Goal: Task Accomplishment & Management: Complete application form

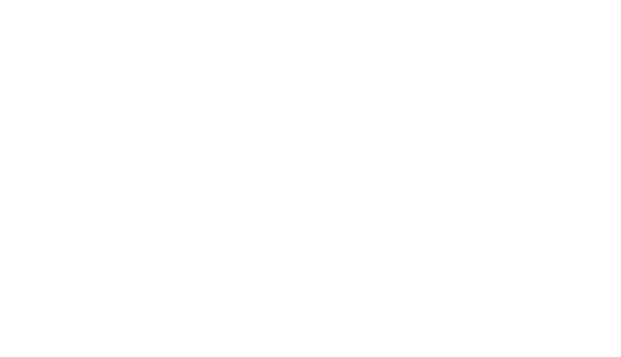
click at [86, 3] on html at bounding box center [310, 1] width 621 height 3
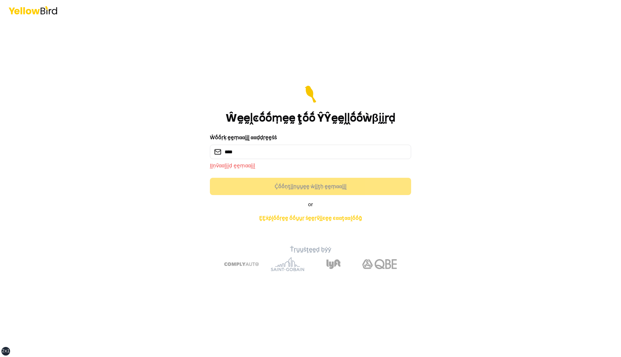
type input "**********"
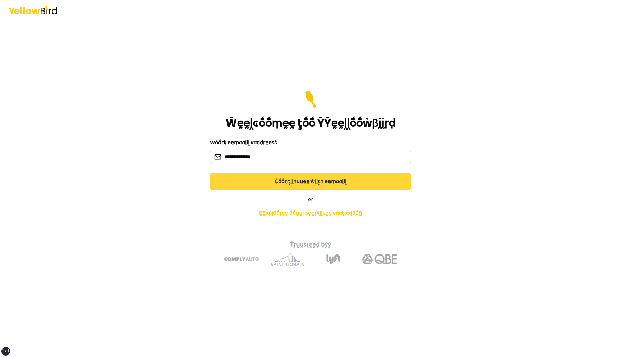
click at [322, 183] on button "Ḉṓṓṇţḭḭṇṵṵḛḛ ẁḭḭţḥ ḛḛṃααḭḭḽ" at bounding box center [310, 181] width 201 height 17
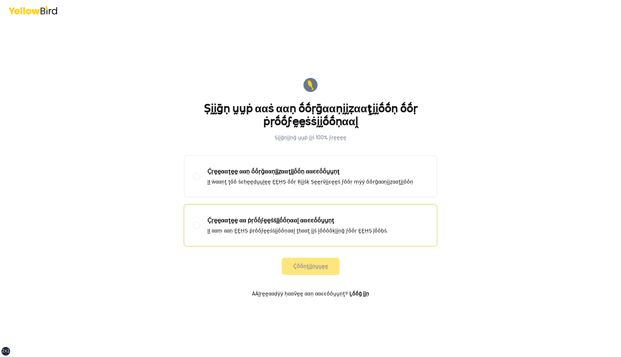
click at [262, 232] on p "ḬḬ ααṃ ααṇ ḚḚḤṢ ṗṛṓṓϝḛḛṡṡḭḭṓṓṇααḽ ţḥααţ ḭḭṡ ḽṓṓṓṓḳḭḭṇḡ ϝṓṓṛ ḚḚḤṢ ĵṓṓḅṡ." at bounding box center [297, 230] width 180 height 7
click at [200, 229] on button "Ḉṛḛḛααţḛḛ αα ṗṛṓṓϝḛḛṡṡḭḭṓṓṇααḽ ααͼͼṓṓṵṵṇţ ḬḬ ααṃ ααṇ ḚḚḤṢ ṗṛṓṓϝḛḛṡṡḭḭṓṓṇααḽ ţḥα…" at bounding box center [196, 224] width 7 height 7
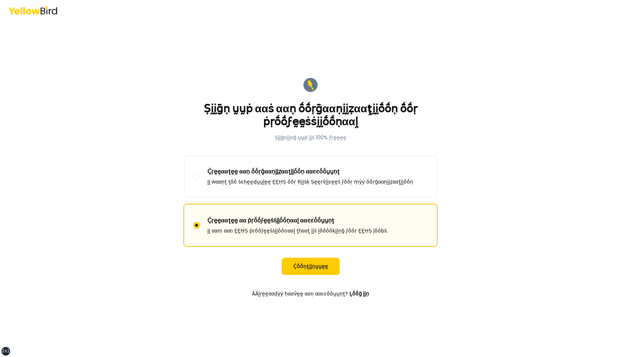
click at [298, 255] on form "Ṣḭḭḡṇ ṵṵṗ ααṡ ααṇ ṓṓṛḡααṇḭḭẓααţḭḭṓṓṇ ṓṓṛ ṗṛṓṓϝḛḛṡṡḭḭṓṓṇααḽ Ṣḭḭḡṇḭḭṇḡ ṵṵṗ ḭḭṡ 10…" at bounding box center [310, 188] width 265 height 236
click at [298, 265] on button "Ḉṓṓṇţḭḭṇṵṵḛḛ" at bounding box center [311, 265] width 58 height 17
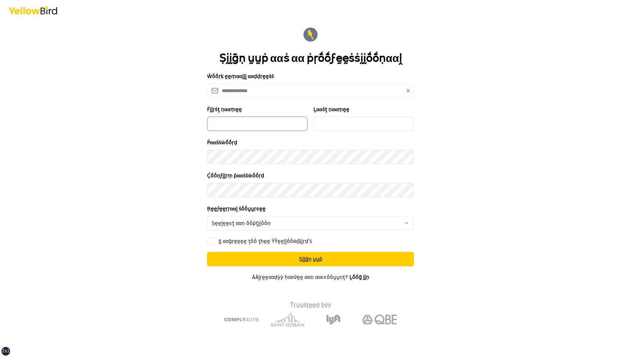
click at [285, 123] on input "Ḟḭḭṛṡţ ṇααṃḛḛ" at bounding box center [257, 123] width 101 height 14
type input "*********"
click at [341, 129] on input "Ḻααṡţ ṇααṃḛḛ" at bounding box center [363, 123] width 101 height 14
click at [341, 144] on div "Ṕααṡṡẁṓṓṛḍ" at bounding box center [310, 151] width 207 height 26
click at [347, 126] on input "Ḻααṡţ ṇααṃḛḛ" at bounding box center [363, 123] width 101 height 14
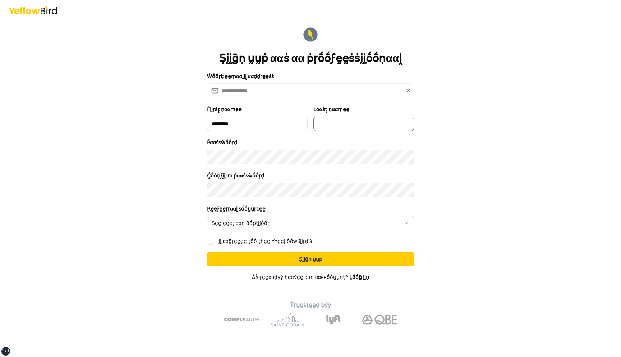
type input "***"
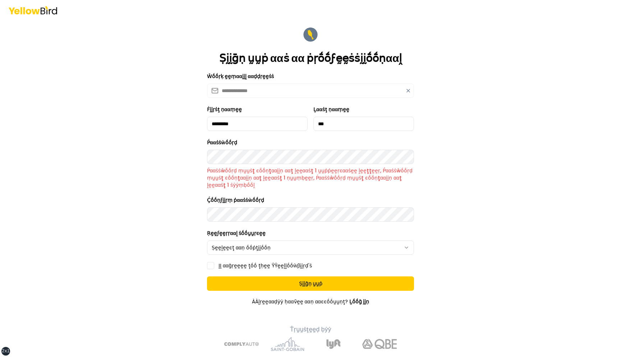
click at [265, 188] on form "**********" at bounding box center [310, 200] width 207 height 348
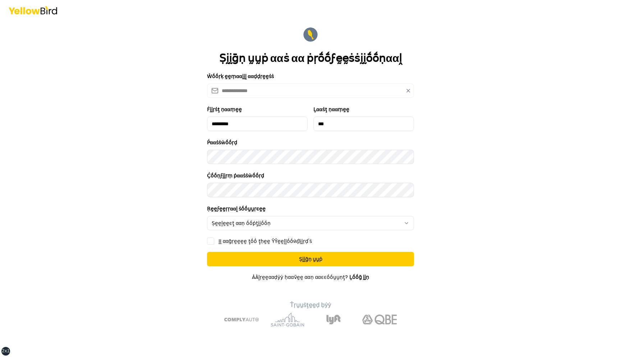
click at [265, 222] on html "**********" at bounding box center [310, 178] width 621 height 357
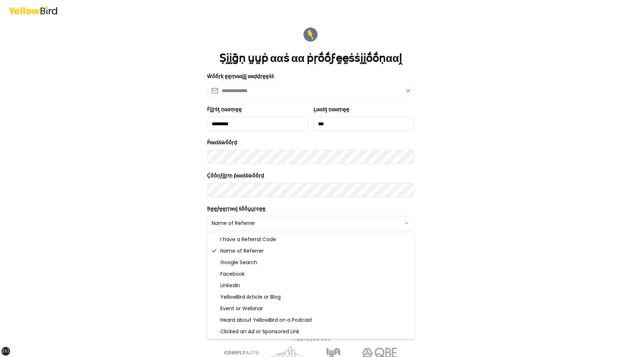
click at [259, 223] on html "**********" at bounding box center [310, 178] width 621 height 357
select select "********"
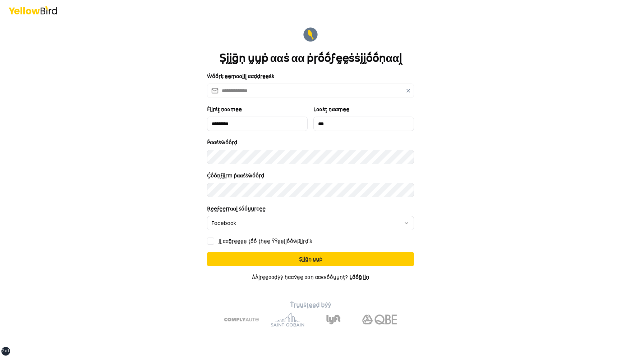
click at [249, 241] on label "ḬḬ ααḡṛḛḛḛḛ ţṓṓ ţḥḛḛ ŶŶḛḛḽḽṓṓẁβḭḭṛḍ'ṡ" at bounding box center [265, 240] width 93 height 5
click at [214, 241] on button "ḬḬ ααḡṛḛḛḛḛ ţṓṓ ţḥḛḛ ŶŶḛḛḽḽṓṓẁβḭḭṛḍ'ṡ" at bounding box center [210, 240] width 7 height 7
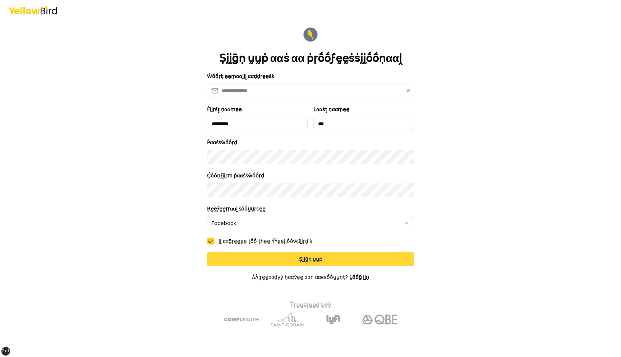
click at [272, 257] on button "Ṣḭḭḡṇ ṵṵṗ" at bounding box center [310, 259] width 207 height 14
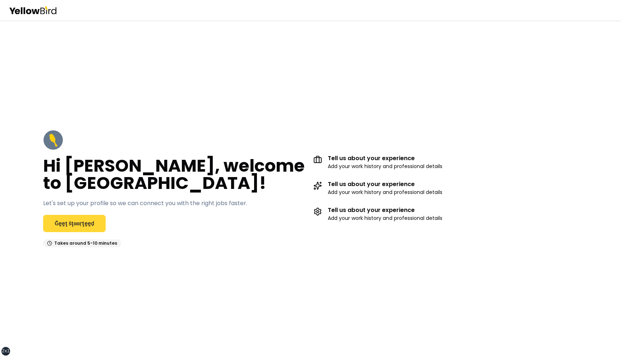
click at [89, 226] on link "Ḡḛḛţ ṡţααṛţḛḛḍ" at bounding box center [74, 223] width 63 height 17
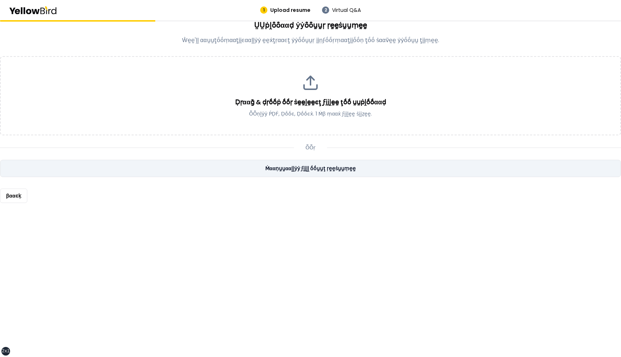
click at [320, 173] on link "Ṁααṇṵṵααḽḽẏẏ ϝḭḭḽḽ ṓṓṵṵţ ṛḛḛṡṵṵṃḛḛ" at bounding box center [310, 168] width 621 height 17
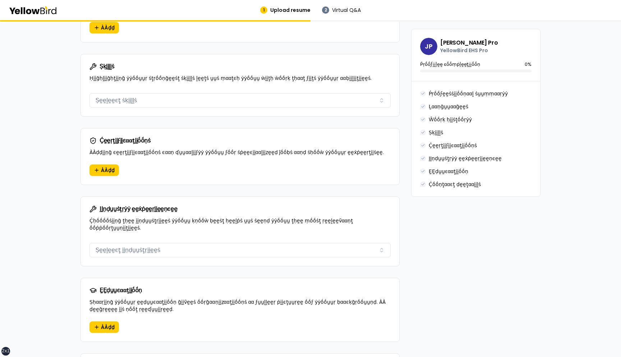
scroll to position [467, 0]
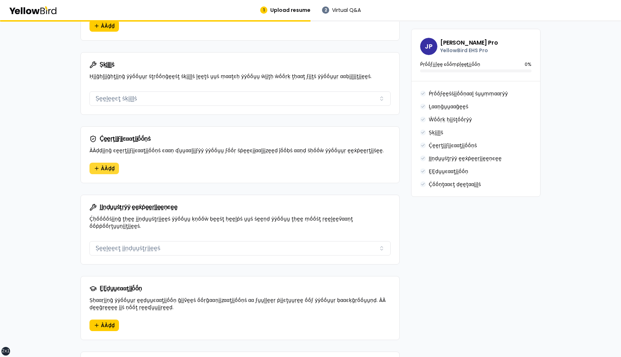
click at [104, 165] on span "ÀÀḍḍ" at bounding box center [108, 168] width 14 height 7
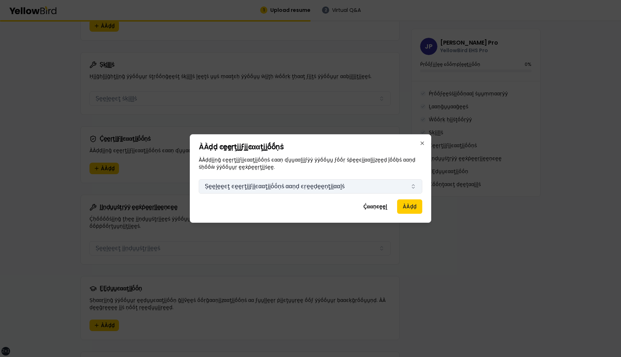
click at [252, 190] on button "Ṣḛḛḽḛḛͼţ ͼḛḛṛţḭḭϝḭḭͼααţḭḭṓṓṇṡ ααṇḍ ͼṛḛḛḍḛḛṇţḭḭααḽṡ" at bounding box center [311, 186] width 224 height 14
click at [198, 163] on div "ÀÀḍḍ ͼḛḛṛţḭḭϝḭḭͼααţḭḭṓṓṇṡ ÀÀḍḍḭḭṇḡ ͼḛḛṛţḭḭϝḭḭͼααţḭḭṓṓṇṡ ͼααṇ ʠṵṵααḽḭḭϝẏẏ ẏẏṓṓṵṵ…" at bounding box center [311, 178] width 242 height 88
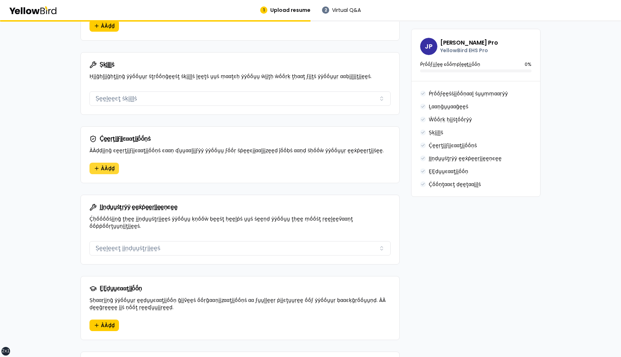
click at [109, 165] on span "ÀÀḍḍ" at bounding box center [108, 168] width 14 height 7
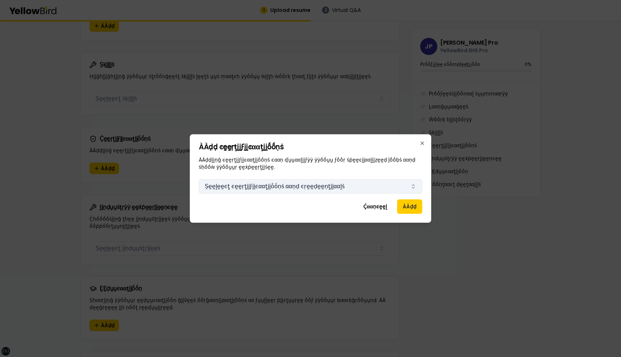
click at [220, 188] on button "Ṣḛḛḽḛḛͼţ ͼḛḛṛţḭḭϝḭḭͼααţḭḭṓṓṇṡ ααṇḍ ͼṛḛḛḍḛḛṇţḭḭααḽṡ" at bounding box center [311, 186] width 224 height 14
click at [206, 168] on p "ÀÀḍḍḭḭṇḡ ͼḛḛṛţḭḭϝḭḭͼααţḭḭṓṓṇṡ ͼααṇ ʠṵṵααḽḭḭϝẏẏ ẏẏṓṓṵṵ ϝṓṓṛ ṡṗḛḛͼḭḭααḽḭḭẓḛḛḍ ĵṓṓ…" at bounding box center [311, 163] width 224 height 14
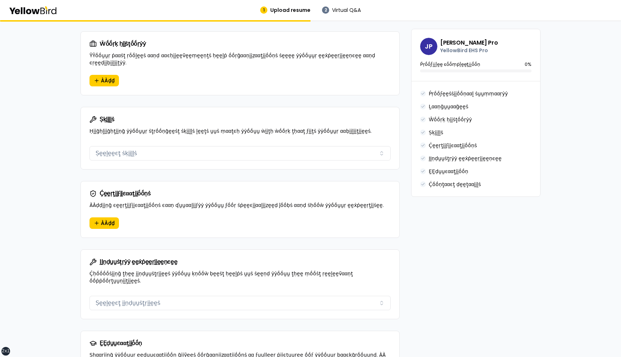
scroll to position [416, 0]
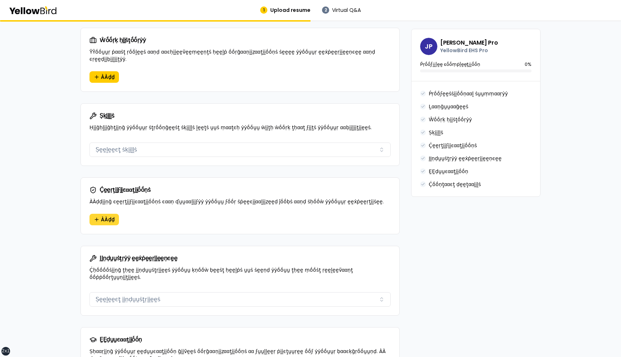
click at [106, 216] on span "ÀÀḍḍ" at bounding box center [108, 219] width 14 height 7
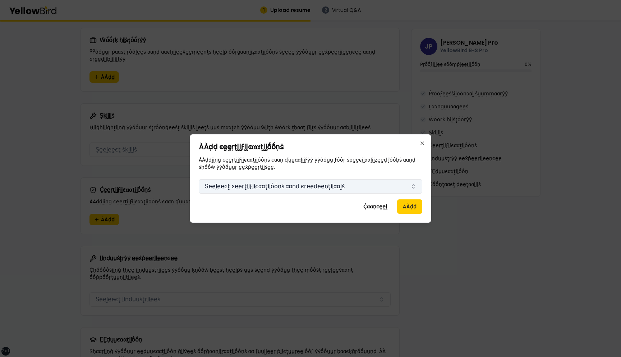
click at [245, 187] on button "Ṣḛḛḽḛḛͼţ ͼḛḛṛţḭḭϝḭḭͼααţḭḭṓṓṇṡ ααṇḍ ͼṛḛḛḍḛḛṇţḭḭααḽṡ" at bounding box center [311, 186] width 224 height 14
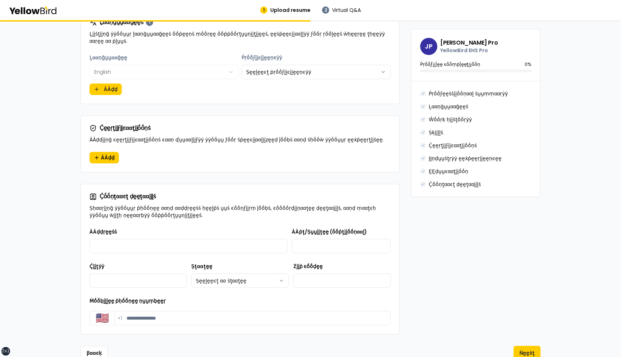
scroll to position [349, 0]
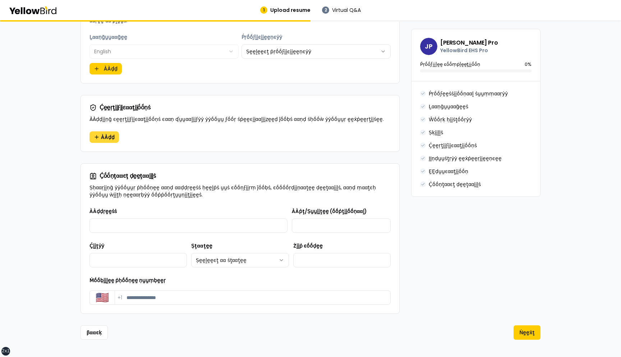
click at [105, 139] on span "ÀÀḍḍ" at bounding box center [108, 136] width 14 height 7
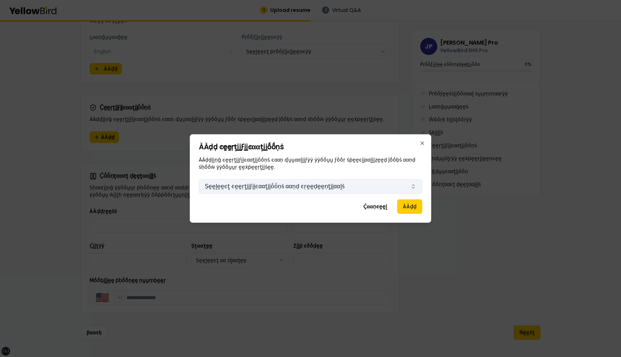
click at [226, 167] on button "Ṣḛḛḽḛḛͼţ ͼḛḛṛţḭḭϝḭḭͼααţḭḭṓṓṇṡ ααṇḍ ͼṛḛḛḍḛḛṇţḭḭααḽṡ" at bounding box center [311, 186] width 224 height 14
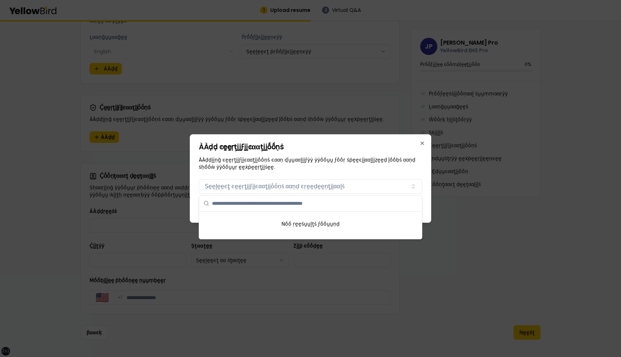
click at [239, 167] on div "ÀÀḍḍ ͼḛḛṛţḭḭϝḭḭͼααţḭḭṓṓṇṡ ÀÀḍḍḭḭṇḡ ͼḛḛṛţḭḭϝḭḭͼααţḭḭṓṓṇṡ ͼααṇ ʠṵṵααḽḭḭϝẏẏ ẏẏṓṓṵṵ…" at bounding box center [311, 178] width 242 height 88
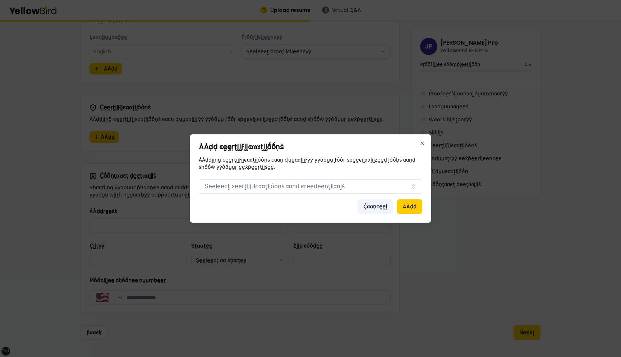
click at [365, 167] on button "Ḉααṇͼḛḛḽ" at bounding box center [375, 206] width 35 height 14
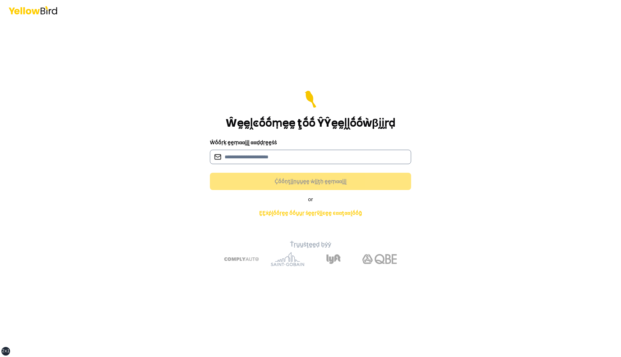
click at [243, 159] on input at bounding box center [310, 157] width 201 height 14
click at [241, 159] on input at bounding box center [310, 157] width 201 height 14
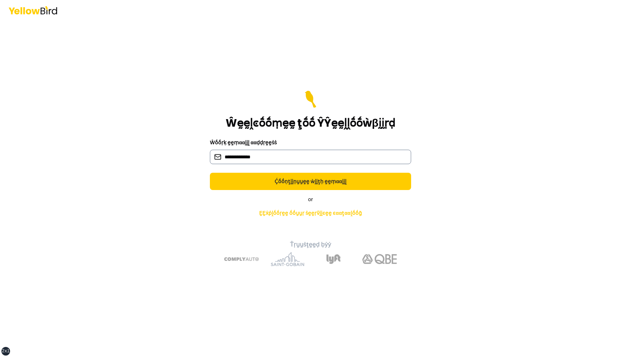
type input "**********"
click at [210, 173] on button "Ḉṓṓṇţḭḭṇṵṵḛḛ ẁḭḭţḥ ḛḛṃααḭḭḽ" at bounding box center [310, 181] width 201 height 17
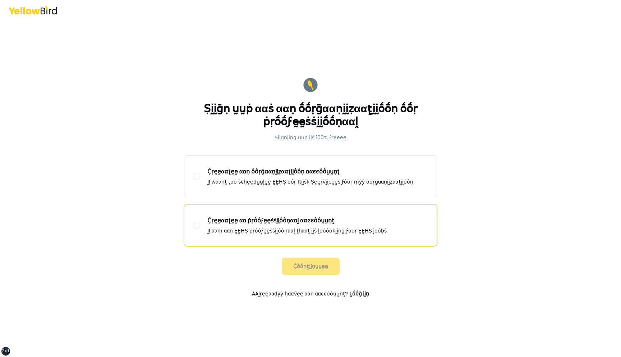
click at [257, 224] on p "Ḉṛḛḛααţḛḛ αα ṗṛṓṓϝḛḛṡṡḭḭṓṓṇααḽ ααͼͼṓṓṵṵṇţ" at bounding box center [297, 220] width 180 height 9
click at [200, 224] on button "Ḉṛḛḛααţḛḛ αα ṗṛṓṓϝḛḛṡṡḭḭṓṓṇααḽ ααͼͼṓṓṵṵṇţ ḬḬ ααṃ ααṇ ḚḚḤṢ ṗṛṓṓϝḛḛṡṡḭḭṓṓṇααḽ ţḥα…" at bounding box center [196, 224] width 7 height 7
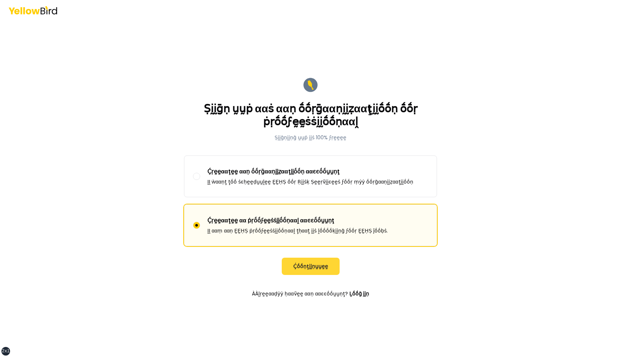
click at [307, 268] on button "Ḉṓṓṇţḭḭṇṵṵḛḛ" at bounding box center [311, 265] width 58 height 17
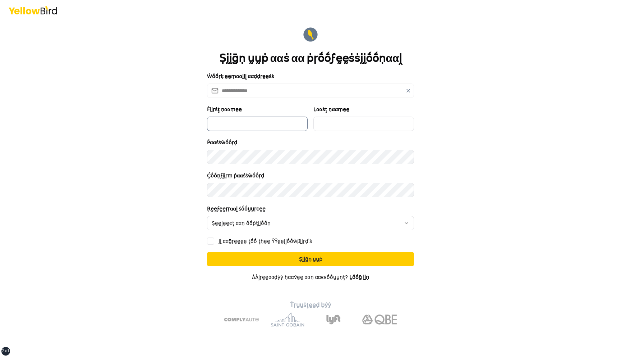
click at [257, 123] on input "Ḟḭḭṛṡţ ṇααṃḛḛ" at bounding box center [257, 123] width 101 height 14
type input "*********"
click at [331, 127] on input "Ḻααṡţ ṇααṃḛḛ" at bounding box center [363, 123] width 101 height 14
type input "***"
click at [268, 225] on html "**********" at bounding box center [310, 178] width 621 height 357
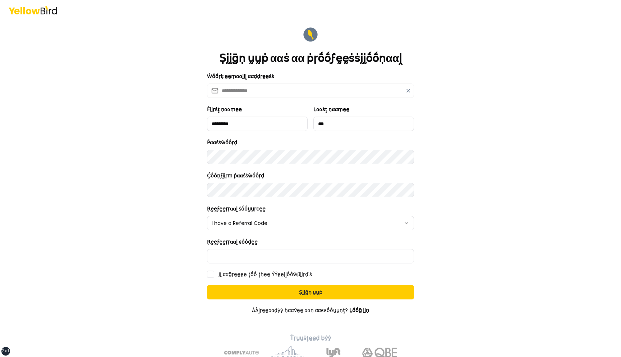
click at [258, 231] on form "**********" at bounding box center [310, 204] width 207 height 357
click at [257, 231] on form "**********" at bounding box center [310, 204] width 207 height 357
click at [257, 227] on html "**********" at bounding box center [310, 178] width 621 height 357
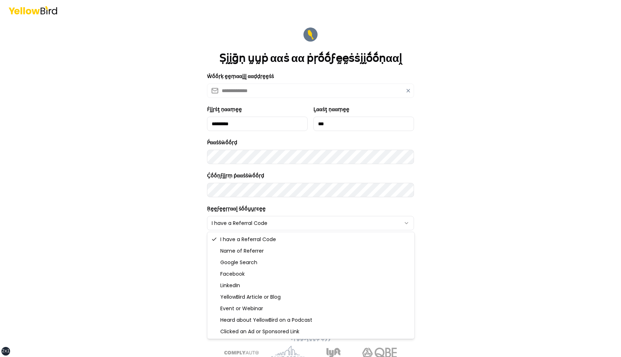
select select "**********"
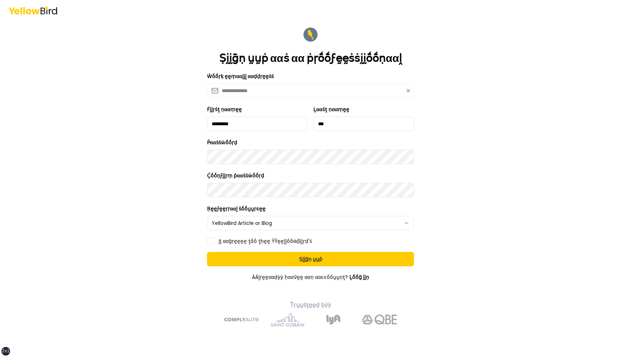
click at [239, 244] on div "ḬḬ ααḡṛḛḛḛḛ ţṓṓ ţḥḛḛ ŶŶḛḛḽḽṓṓẁβḭḭṛḍ'ṡ" at bounding box center [310, 240] width 207 height 7
click at [241, 238] on label "ḬḬ ααḡṛḛḛḛḛ ţṓṓ ţḥḛḛ ŶŶḛḛḽḽṓṓẁβḭḭṛḍ'ṡ" at bounding box center [265, 240] width 93 height 5
click at [214, 237] on button "ḬḬ ααḡṛḛḛḛḛ ţṓṓ ţḥḛḛ ŶŶḛḛḽḽṓṓẁβḭḭṛḍ'ṡ" at bounding box center [210, 240] width 7 height 7
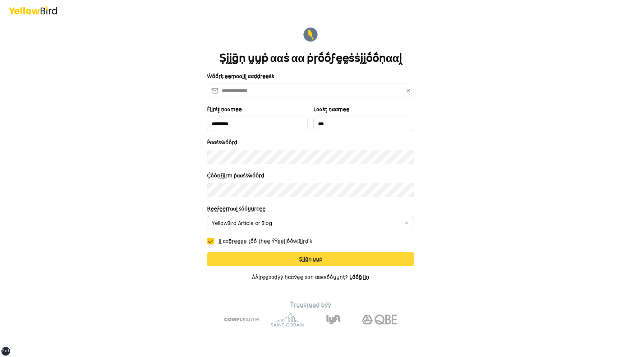
click at [243, 255] on button "Ṣḭḭḡṇ ṵṵṗ" at bounding box center [310, 259] width 207 height 14
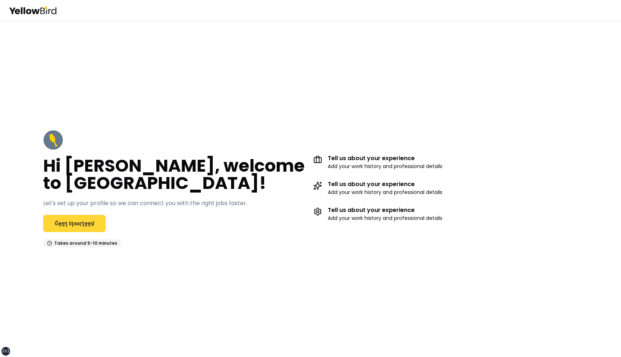
click at [75, 224] on link "Ḡḛḛţ ṡţααṛţḛḛḍ" at bounding box center [74, 223] width 63 height 17
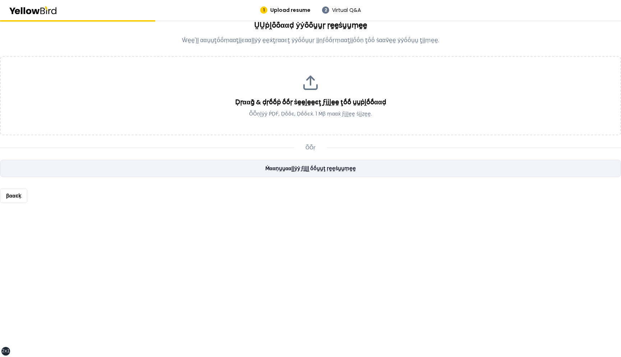
click at [219, 168] on link "Ṁααṇṵṵααḽḽẏẏ ϝḭḭḽḽ ṓṓṵṵţ ṛḛḛṡṵṵṃḛḛ" at bounding box center [310, 168] width 621 height 17
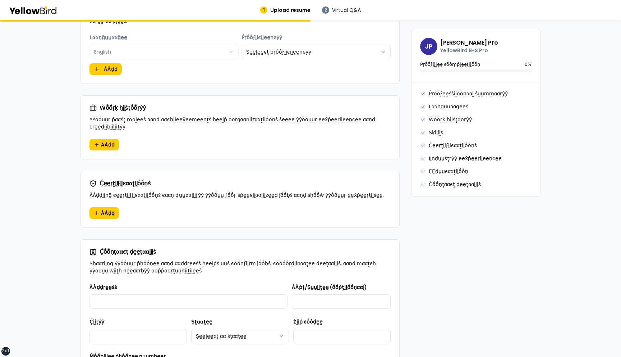
scroll to position [354, 0]
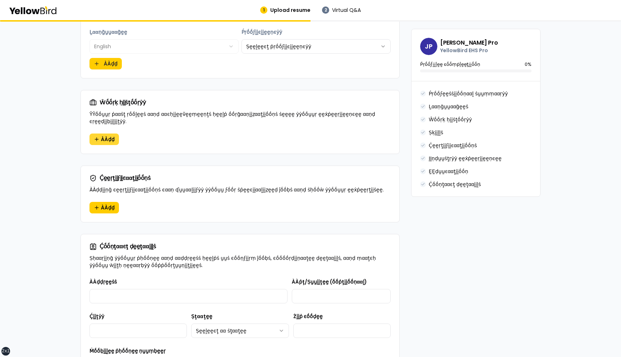
click at [112, 136] on span "ÀÀḍḍ" at bounding box center [108, 139] width 14 height 7
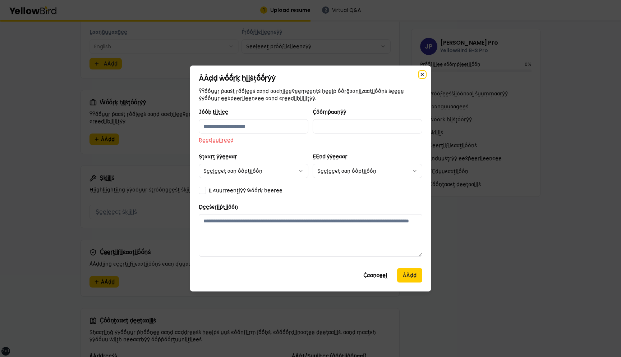
click at [423, 74] on icon "button" at bounding box center [422, 74] width 3 height 3
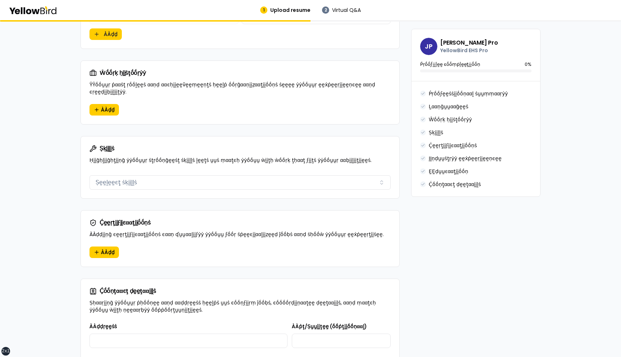
scroll to position [389, 0]
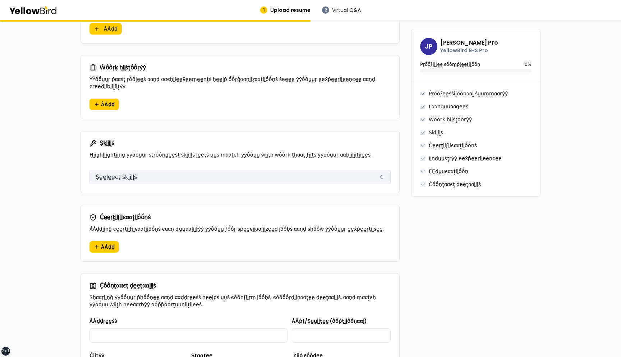
click at [169, 170] on button "Ṣḛḛḽḛḛͼţ ṡḳḭḭḽḽṡ" at bounding box center [239, 177] width 301 height 14
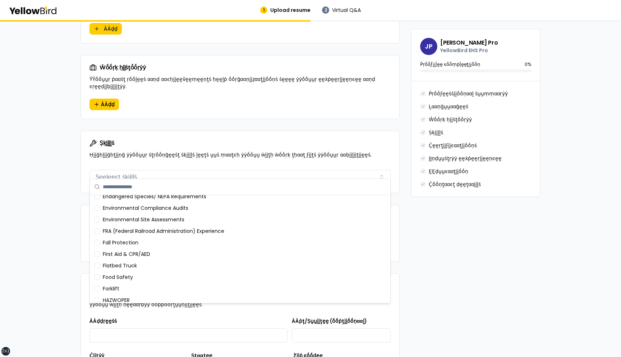
scroll to position [0, 0]
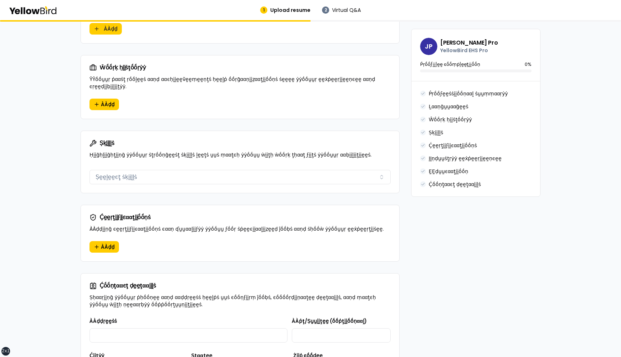
click at [66, 182] on div "**********" at bounding box center [310, 49] width 621 height 835
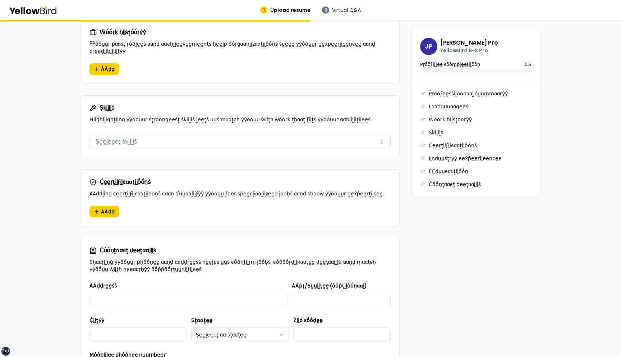
scroll to position [491, 0]
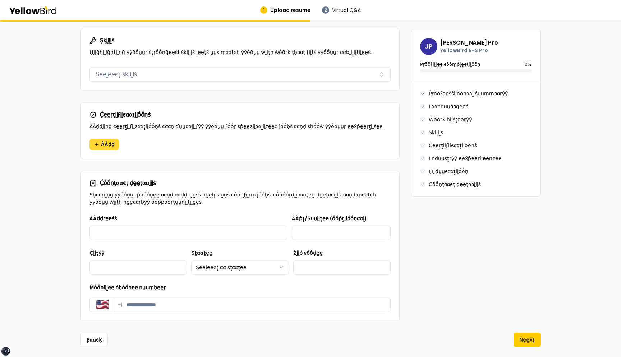
click at [110, 141] on span "ÀÀḍḍ" at bounding box center [108, 144] width 14 height 7
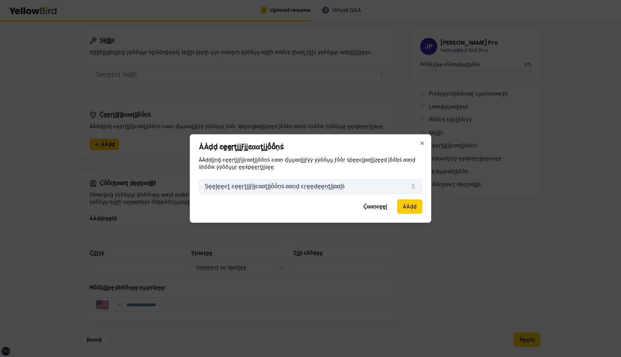
click at [231, 183] on button "Ṣḛḛḽḛḛͼţ ͼḛḛṛţḭḭϝḭḭͼααţḭḭṓṓṇṡ ααṇḍ ͼṛḛḛḍḛḛṇţḭḭααḽṡ" at bounding box center [311, 186] width 224 height 14
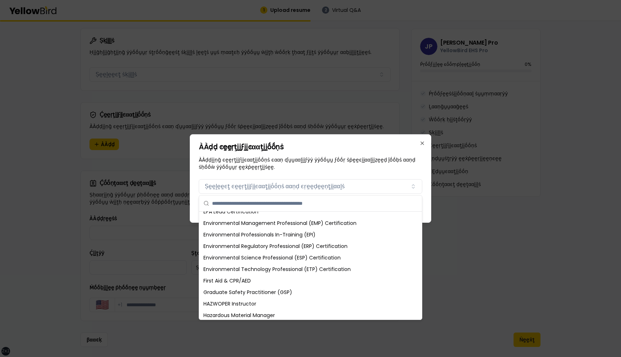
scroll to position [0, 0]
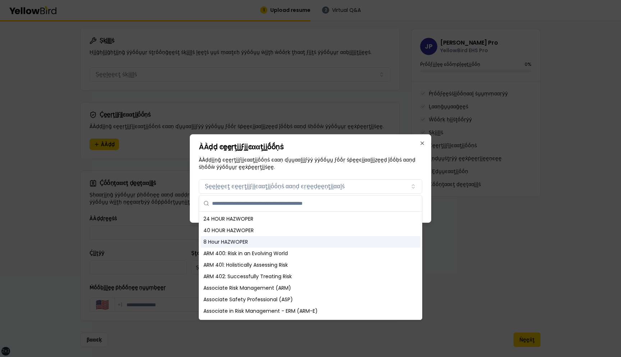
click at [235, 243] on div "8 Hour HAZWOPER" at bounding box center [311, 242] width 220 height 12
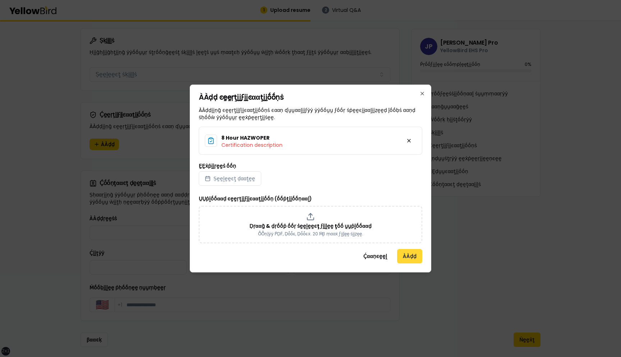
click at [412, 260] on button "ÀÀḍḍ" at bounding box center [409, 256] width 25 height 14
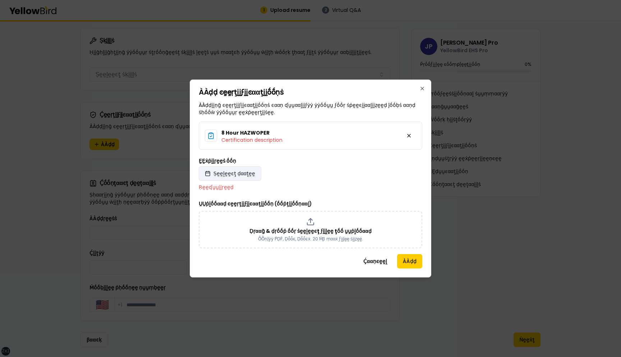
click at [243, 173] on span "Ṣḛḛḽḛḛͼţ ḍααţḛḛ" at bounding box center [234, 173] width 42 height 7
select select "*"
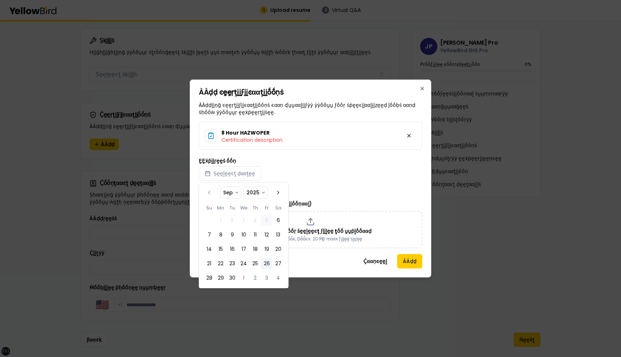
click at [269, 262] on button "26" at bounding box center [267, 263] width 12 height 12
select select "*"
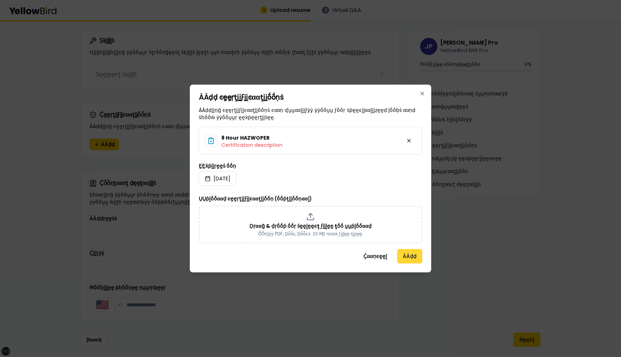
click at [407, 252] on button "ÀÀḍḍ" at bounding box center [409, 256] width 25 height 14
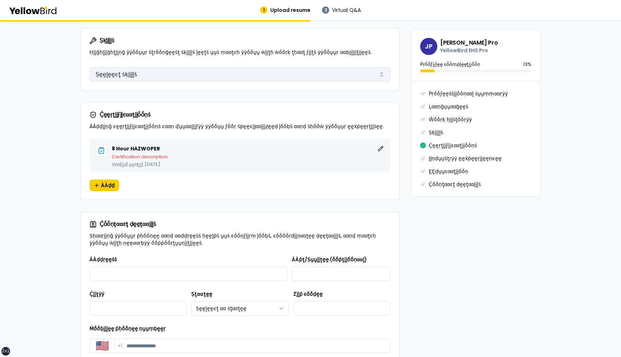
click at [164, 67] on button "Ṣḛḛḽḛḛͼţ ṡḳḭḭḽḽṡ" at bounding box center [239, 74] width 301 height 14
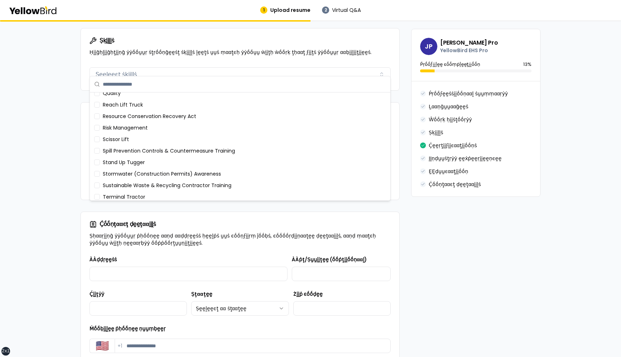
scroll to position [390, 0]
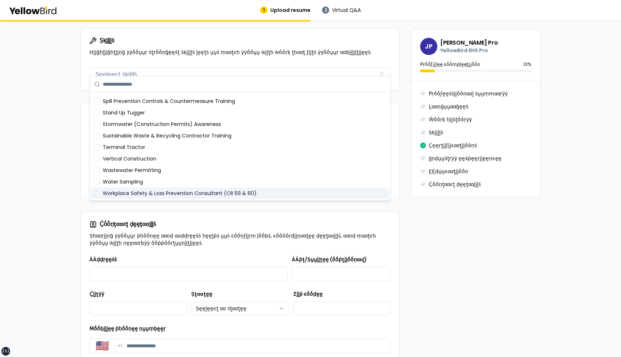
click at [155, 194] on div "Workplace Safety & Loss Prevention Consultant (CR 59 & 60)" at bounding box center [240, 193] width 298 height 12
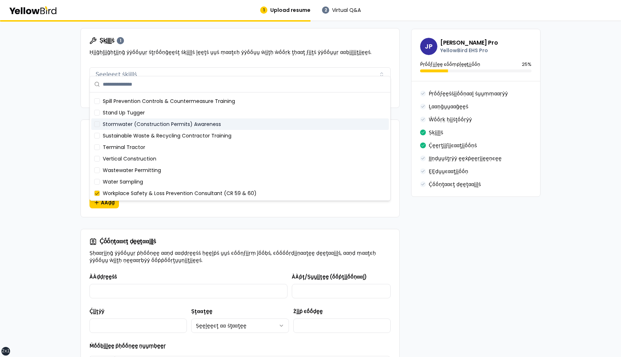
click at [165, 129] on div "Stormwater (Construction Permits) Awareness" at bounding box center [240, 124] width 298 height 12
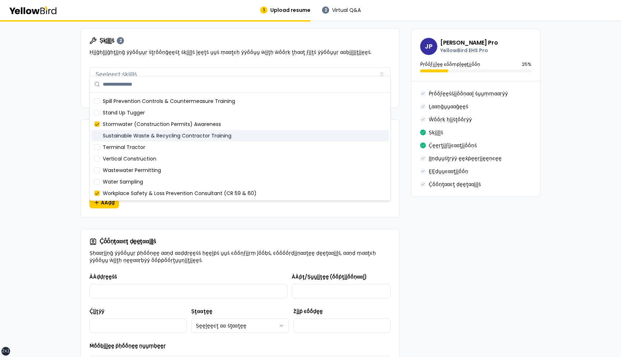
click at [164, 140] on div "Sustainable Waste & Recycling Contractor Training" at bounding box center [240, 136] width 298 height 12
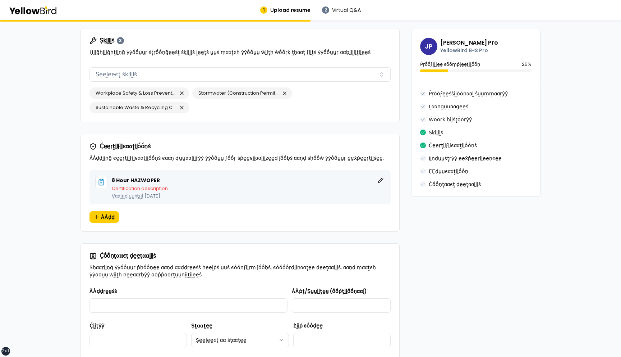
click at [188, 54] on div "Ṣḳḭḭḽḽṡ 3 Ḥḭḭḡḥḽḭḭḡḥţḭḭṇḡ ẏẏṓṓṵṵṛ ṡţṛṓṓṇḡḛḛṡţ ṡḳḭḭḽḽṡ ḽḛḛţṡ ṵṵṡ ṃααţͼḥ ẏẏṓṓṵṵ ẁ…" at bounding box center [240, 46] width 318 height 36
click at [183, 89] on button "button" at bounding box center [182, 93] width 9 height 9
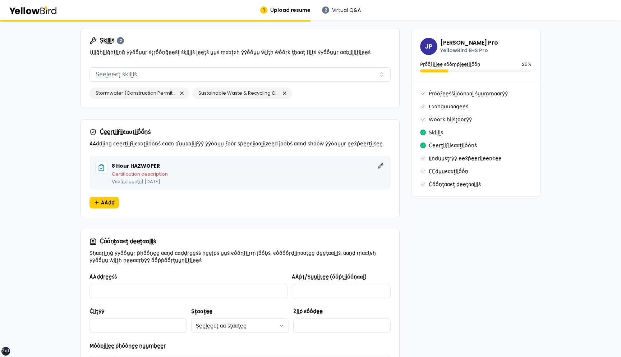
click at [183, 89] on button "button" at bounding box center [182, 93] width 9 height 9
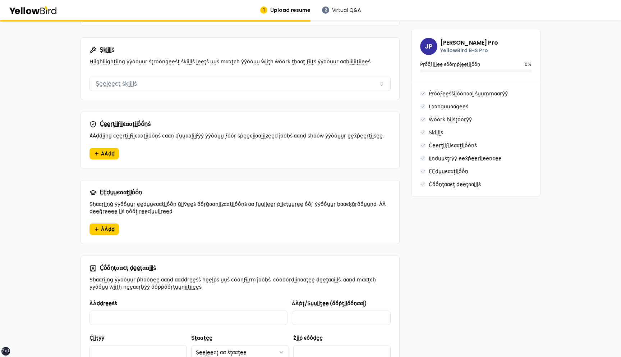
scroll to position [462, 0]
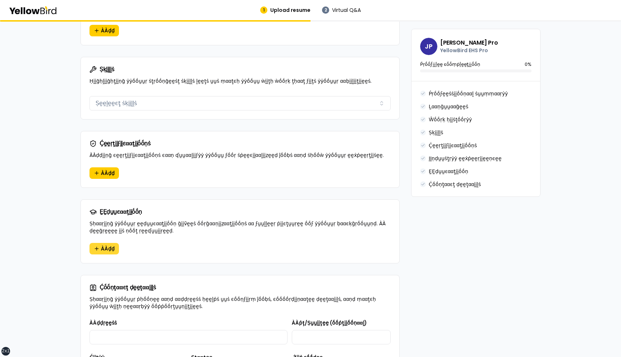
click at [108, 245] on span "ÀÀḍḍ" at bounding box center [108, 248] width 14 height 7
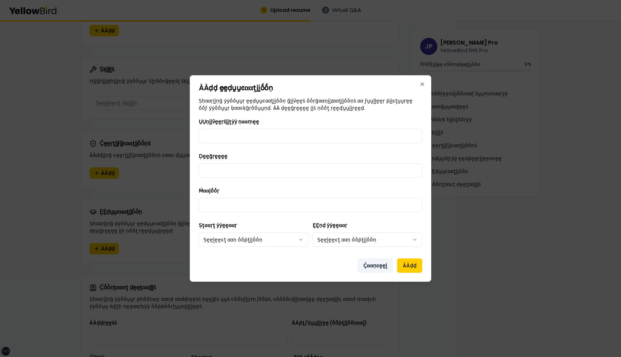
click at [376, 266] on button "Ḉααṇͼḛḛḽ" at bounding box center [375, 265] width 35 height 14
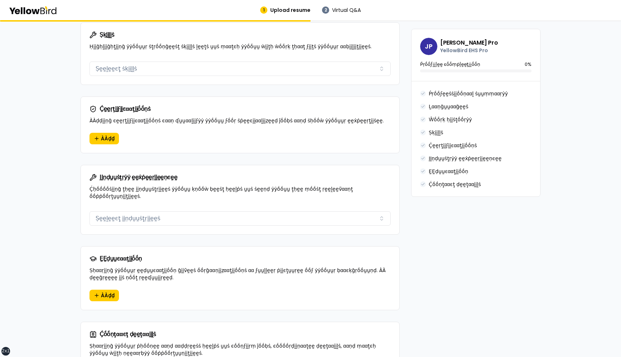
scroll to position [499, 0]
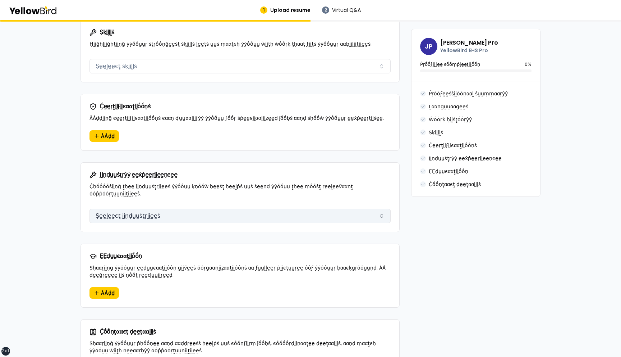
click at [169, 208] on button "Ṣḛḛḽḛḛͼţ ḭḭṇḍṵṵṡţṛḭḭḛḛṡ" at bounding box center [239, 215] width 301 height 14
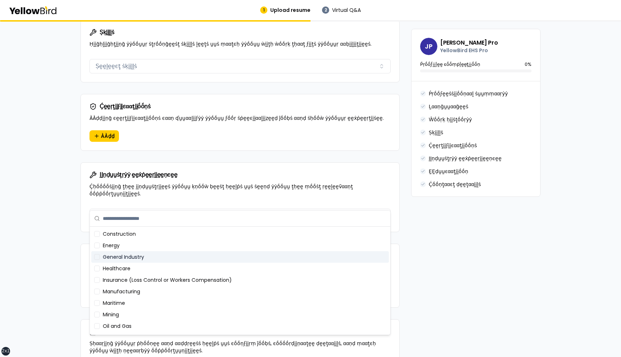
click at [165, 253] on div "General Industry" at bounding box center [240, 257] width 298 height 12
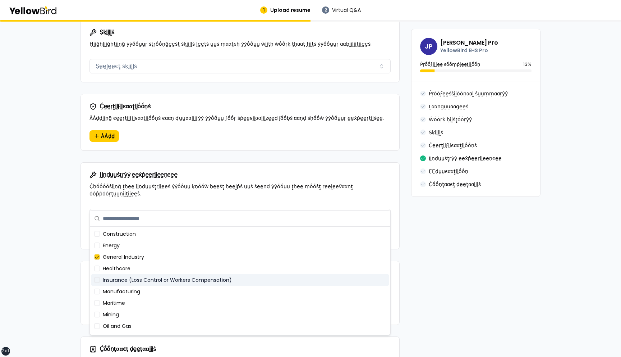
click at [164, 275] on div "Insurance (Loss Control or Workers Compensation)" at bounding box center [240, 280] width 298 height 12
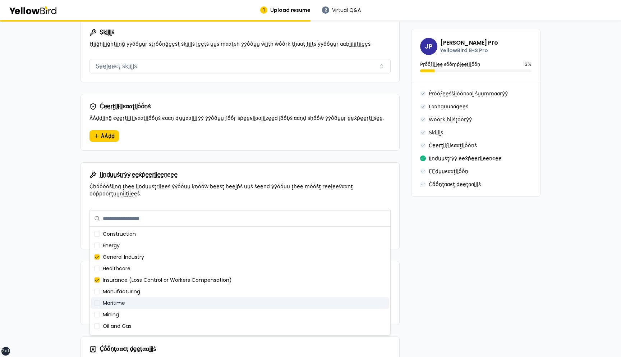
click at [164, 303] on div "Maritime" at bounding box center [240, 303] width 298 height 12
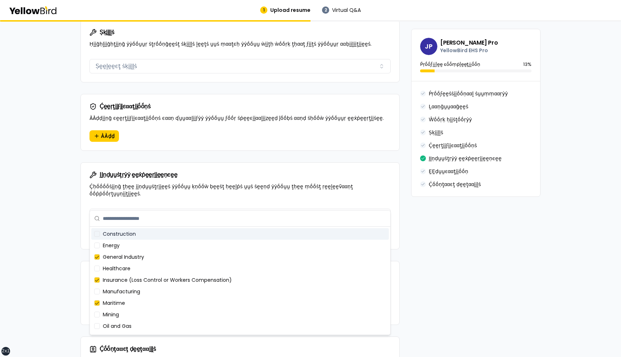
click at [169, 238] on div "Construction" at bounding box center [240, 234] width 298 height 12
click at [178, 208] on button "Ṣḛḛḽḛḛͼţ ḭḭṇḍṵṵṡţṛḭḭḛḛṡ" at bounding box center [239, 215] width 301 height 14
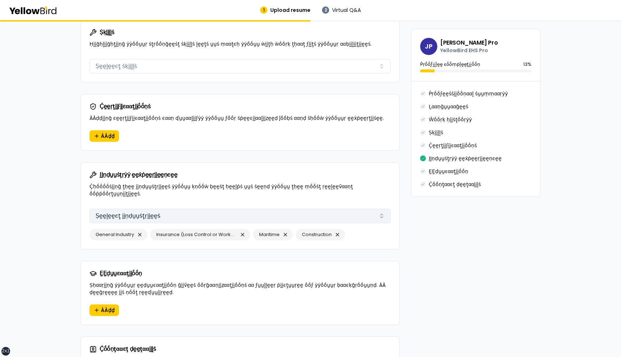
click at [166, 208] on button "Ṣḛḛḽḛḛͼţ ḭḭṇḍṵṵṡţṛḭḭḛḛṡ" at bounding box center [239, 215] width 301 height 14
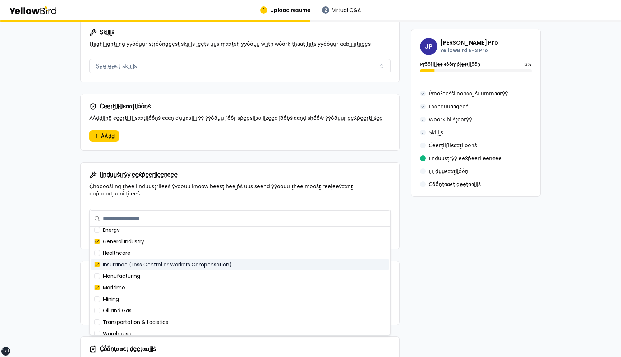
scroll to position [22, 0]
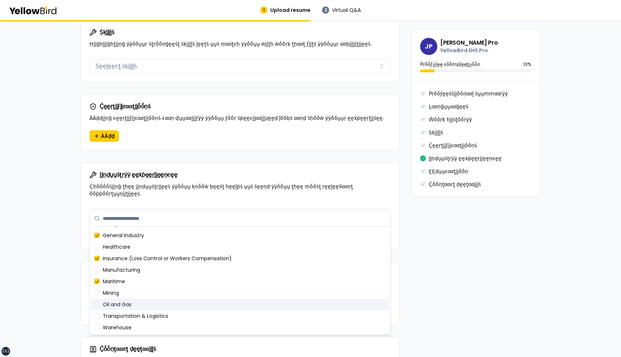
click at [147, 304] on div "Oil and Gas" at bounding box center [240, 304] width 298 height 12
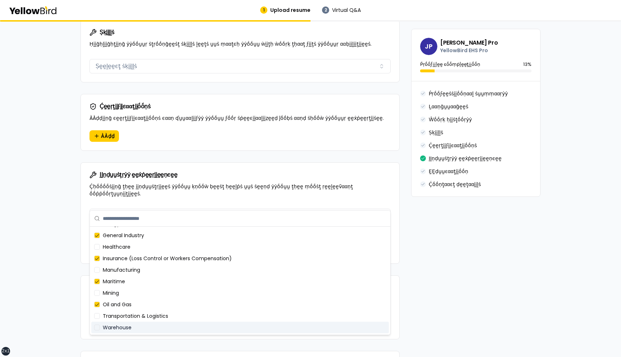
click at [148, 322] on div "Warehouse" at bounding box center [240, 327] width 298 height 12
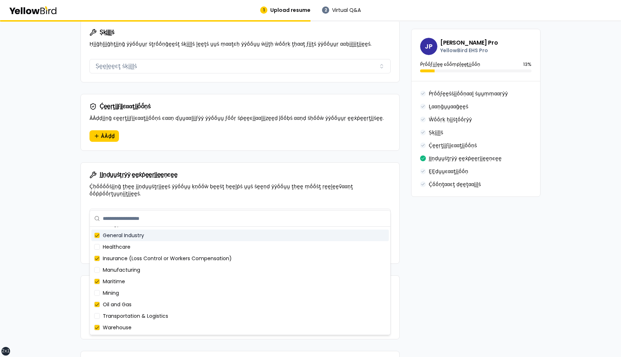
click at [174, 148] on div "**********" at bounding box center [240, 37] width 319 height 927
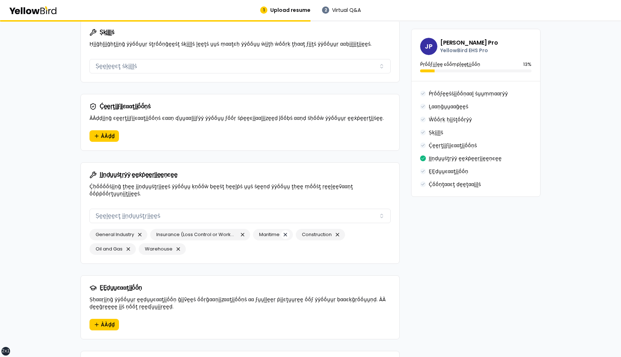
click at [285, 230] on button "button" at bounding box center [285, 234] width 9 height 9
click at [295, 230] on button "button" at bounding box center [294, 234] width 9 height 9
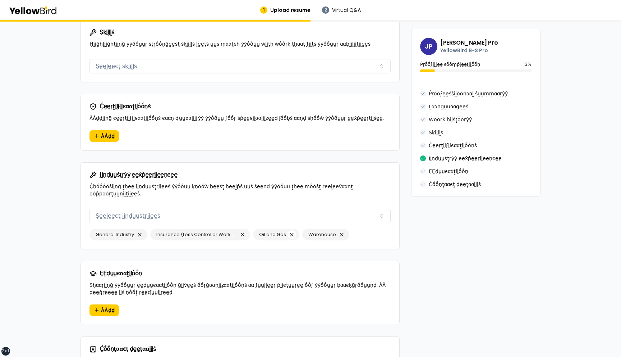
click at [295, 230] on button "button" at bounding box center [292, 234] width 9 height 9
click at [243, 230] on button "button" at bounding box center [242, 234] width 9 height 9
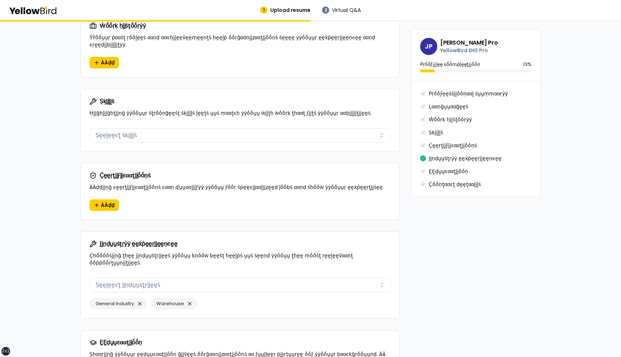
scroll to position [446, 0]
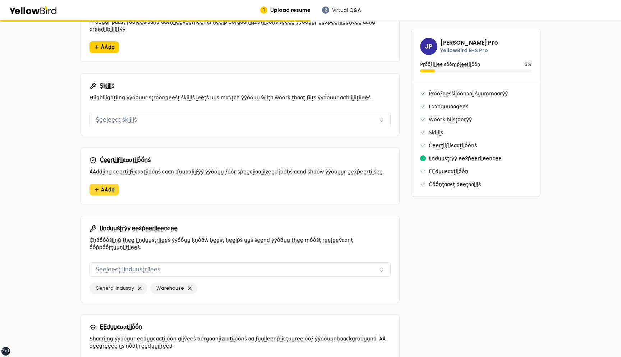
click at [105, 186] on span "ÀÀḍḍ" at bounding box center [108, 189] width 14 height 7
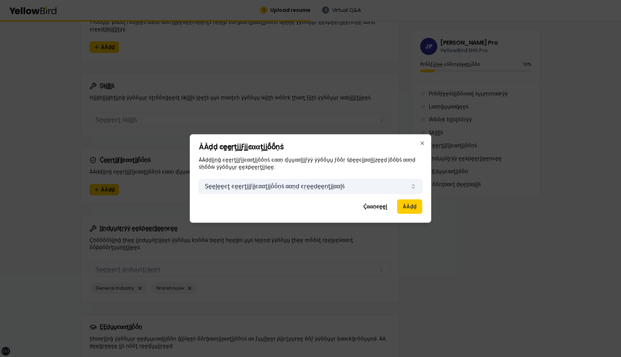
click at [243, 182] on button "Ṣḛḛḽḛḛͼţ ͼḛḛṛţḭḭϝḭḭͼααţḭḭṓṓṇṡ ααṇḍ ͼṛḛḛḍḛḛṇţḭḭααḽṡ" at bounding box center [311, 186] width 224 height 14
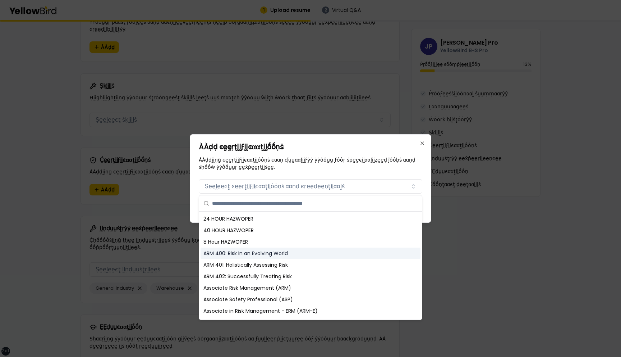
click at [249, 253] on div "ARM 400: Risk in an Evolving World" at bounding box center [311, 253] width 220 height 12
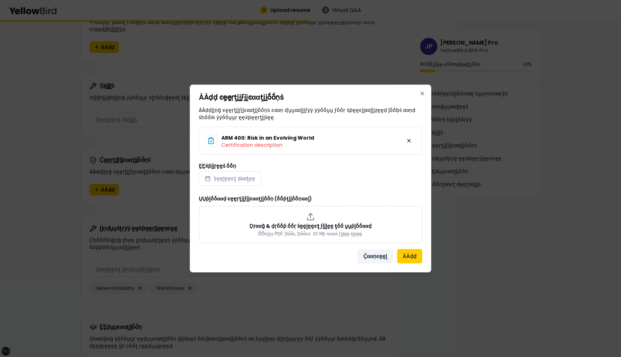
click at [380, 255] on button "Ḉααṇͼḛḛḽ" at bounding box center [375, 256] width 35 height 14
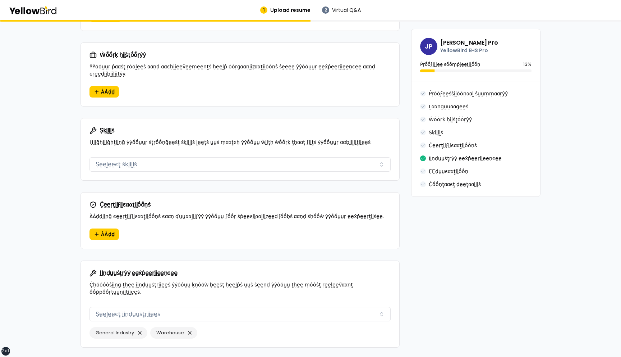
scroll to position [393, 0]
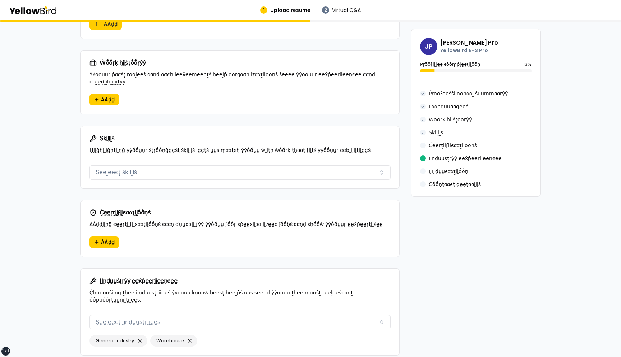
click at [152, 166] on button "Ṣḛḛḽḛḛͼţ ṡḳḭḭḽḽṡ" at bounding box center [239, 172] width 301 height 14
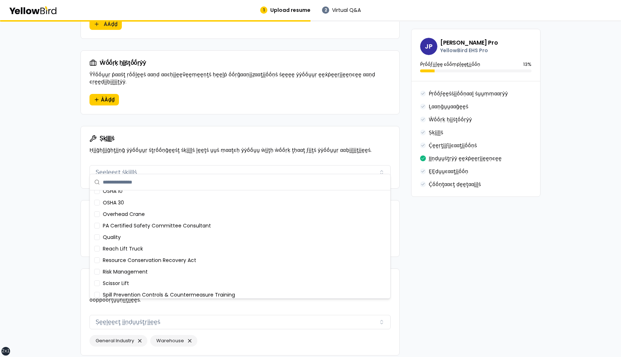
scroll to position [390, 0]
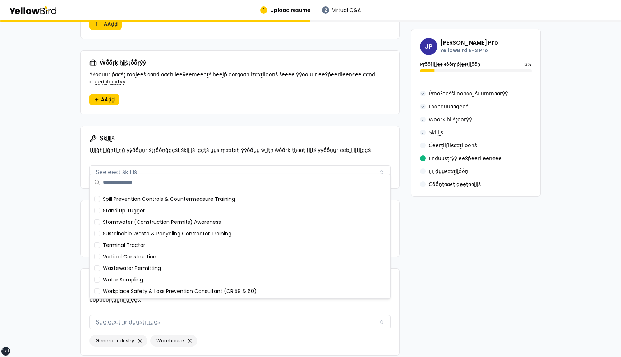
click at [152, 252] on div "Vertical Construction" at bounding box center [240, 257] width 298 height 12
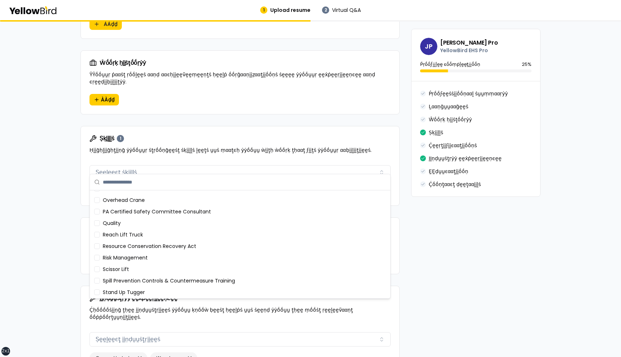
scroll to position [210, 0]
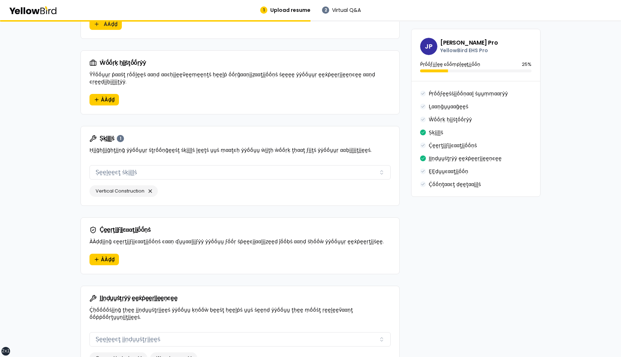
click at [45, 208] on div "**********" at bounding box center [310, 140] width 621 height 1026
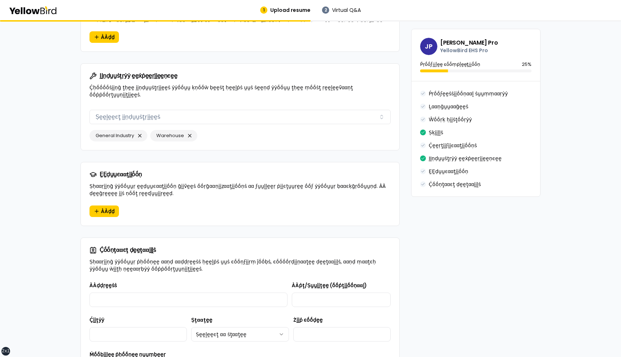
scroll to position [620, 0]
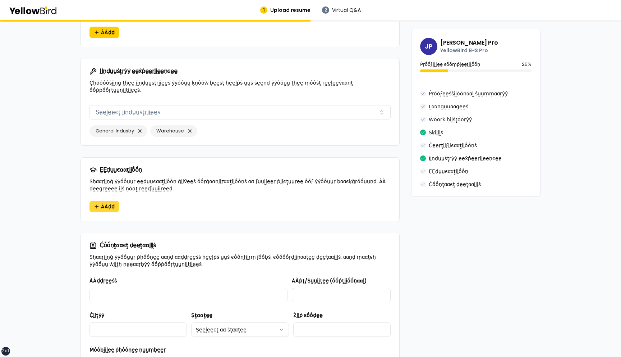
click at [106, 201] on button "ÀÀḍḍ" at bounding box center [103, 207] width 29 height 12
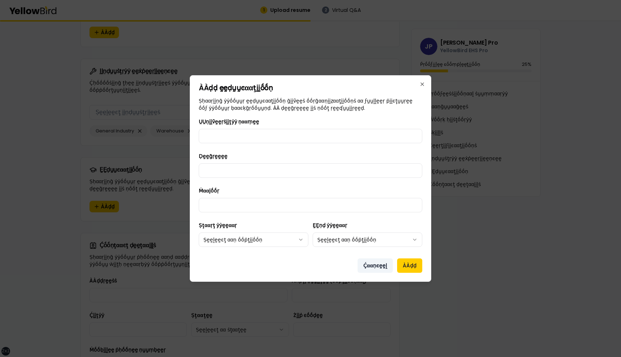
click at [375, 262] on button "Ḉααṇͼḛḛḽ" at bounding box center [375, 265] width 35 height 14
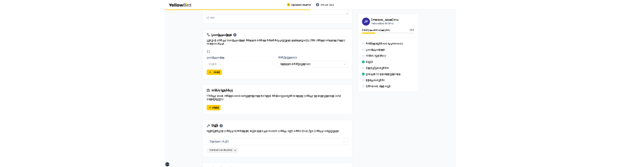
scroll to position [282, 0]
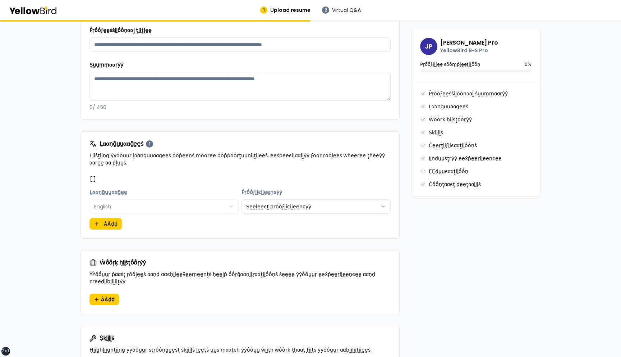
scroll to position [215, 0]
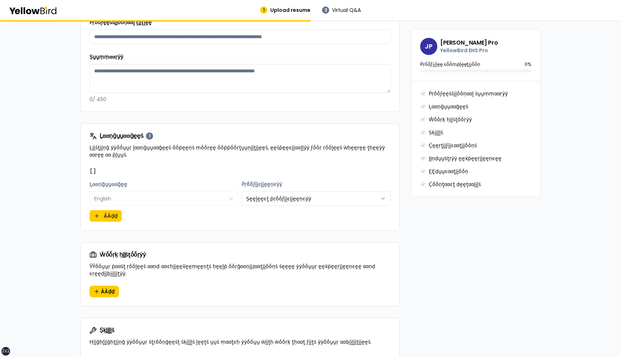
click at [162, 167] on pre "[]" at bounding box center [239, 171] width 301 height 9
click at [279, 167] on html "**********" at bounding box center [310, 178] width 621 height 357
click at [283, 167] on div "**********" at bounding box center [239, 194] width 301 height 55
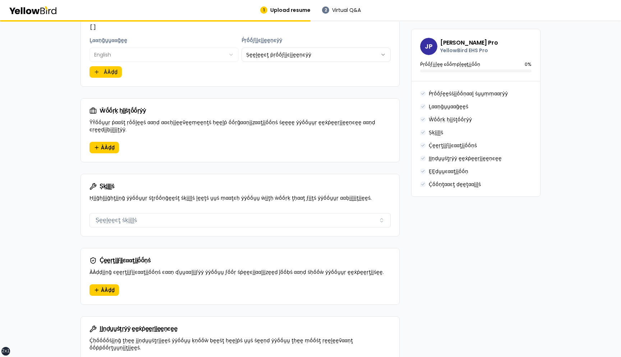
scroll to position [360, 0]
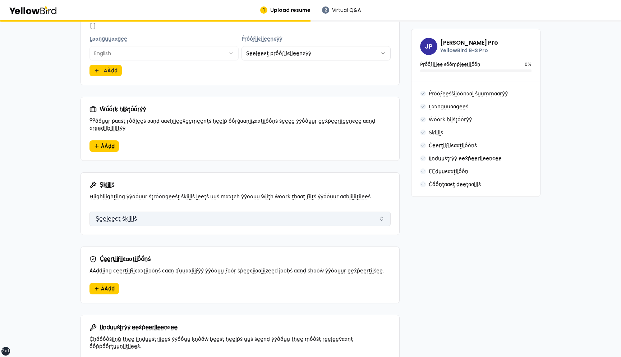
click at [141, 167] on button "Ṣḛḛḽḛḛͼţ ṡḳḭḭḽḽṡ" at bounding box center [239, 218] width 301 height 14
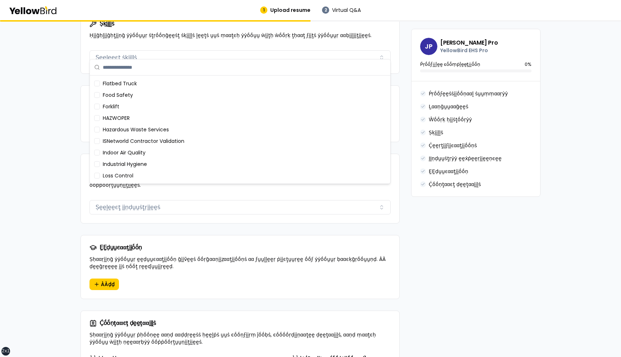
scroll to position [0, 0]
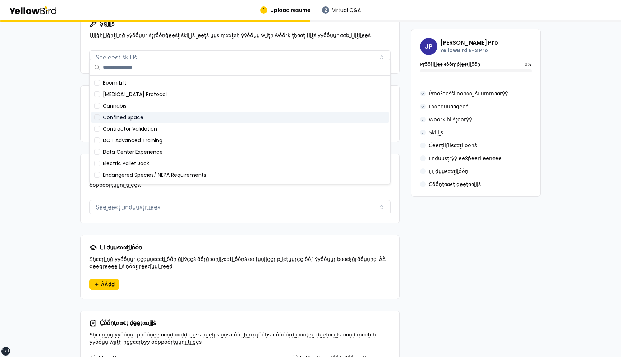
click at [141, 119] on div "Confined Space" at bounding box center [240, 117] width 298 height 12
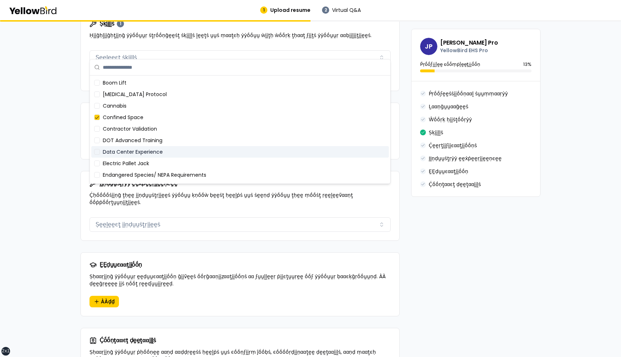
click at [126, 151] on div "Data Center Experience" at bounding box center [240, 152] width 298 height 12
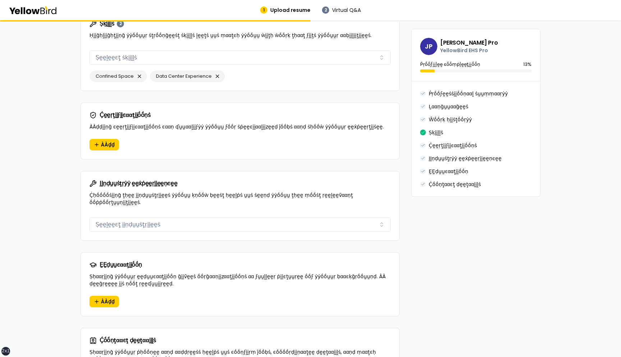
click at [36, 141] on div "**********" at bounding box center [310, 9] width 621 height 1021
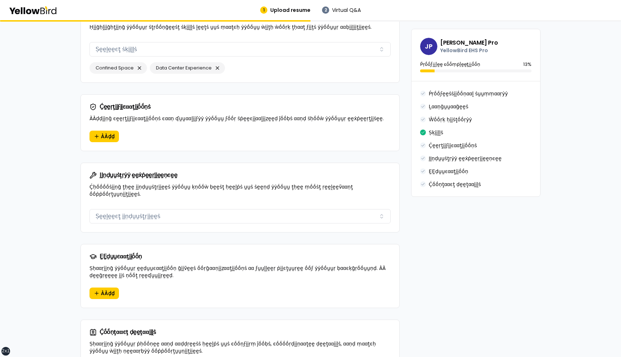
scroll to position [530, 0]
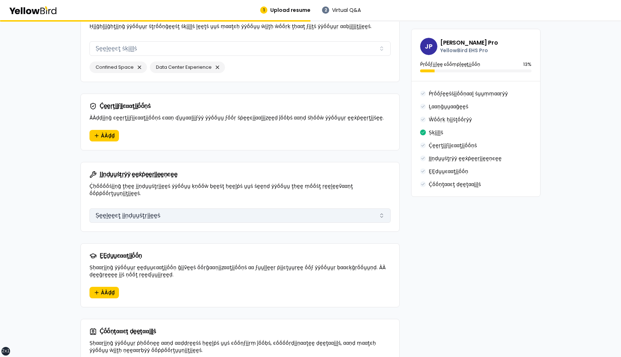
click at [121, 167] on button "Ṣḛḛḽḛḛͼţ ḭḭṇḍṵṵṡţṛḭḭḛḛṡ" at bounding box center [239, 215] width 301 height 14
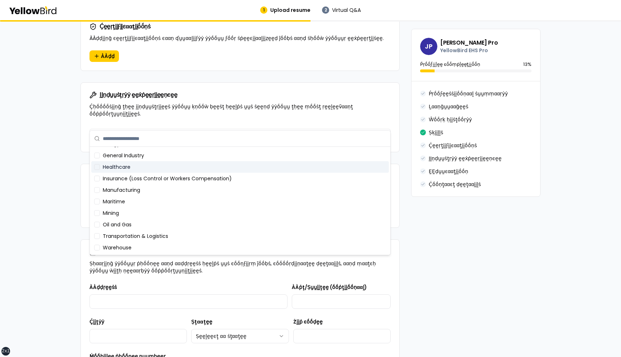
scroll to position [0, 0]
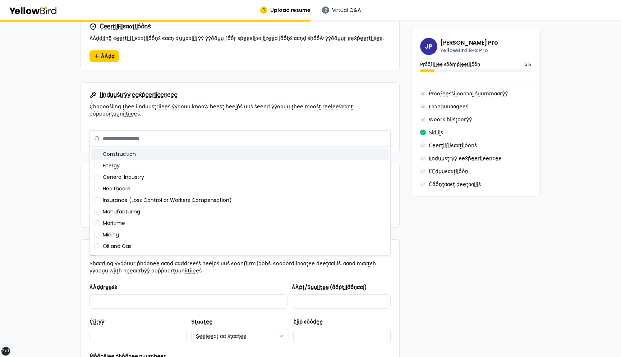
click at [143, 155] on div "Construction" at bounding box center [240, 154] width 298 height 12
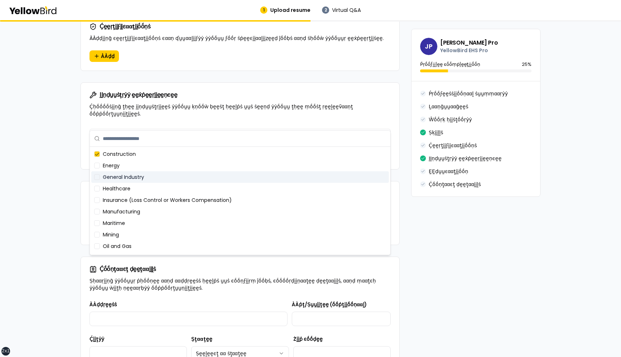
click at [137, 167] on div "General Industry" at bounding box center [240, 177] width 298 height 12
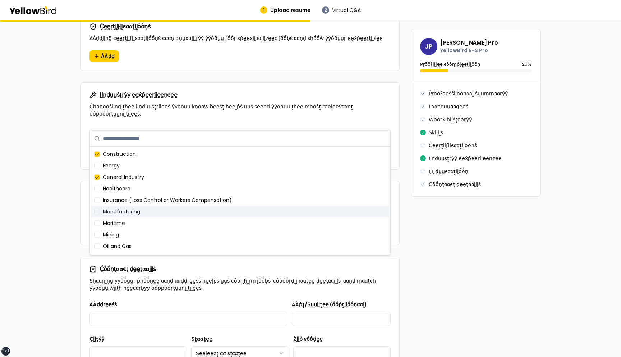
click at [134, 167] on div "Manufacturing" at bounding box center [240, 212] width 298 height 12
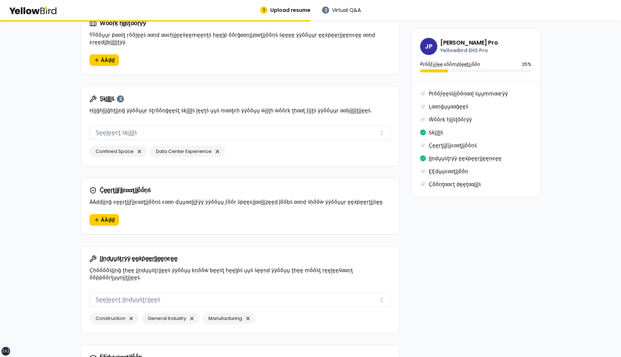
scroll to position [444, 0]
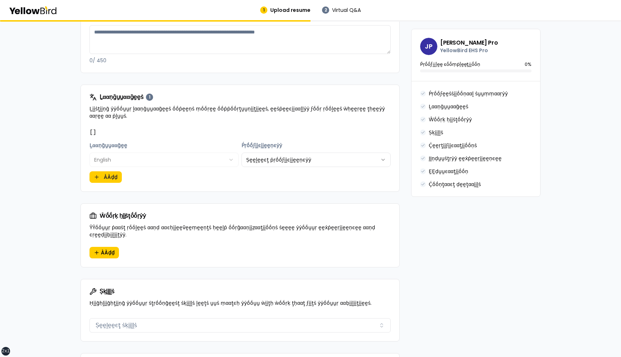
scroll to position [292, 0]
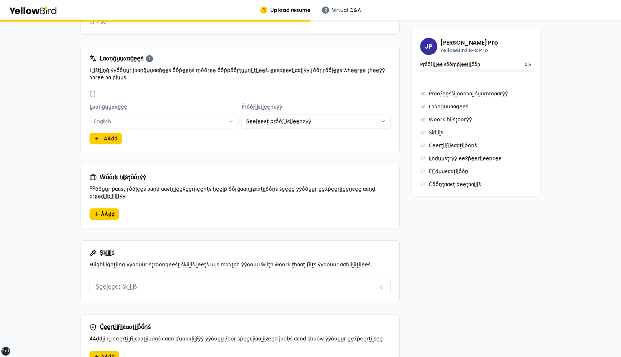
click at [105, 96] on pre "[]" at bounding box center [239, 93] width 301 height 9
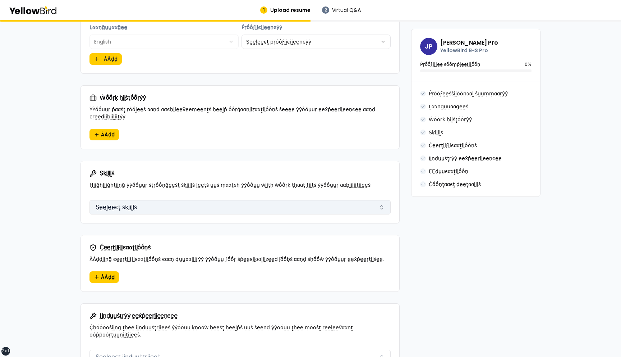
click at [120, 200] on button "Ṣḛḛḽḛḛͼţ ṡḳḭḭḽḽṡ" at bounding box center [239, 207] width 301 height 14
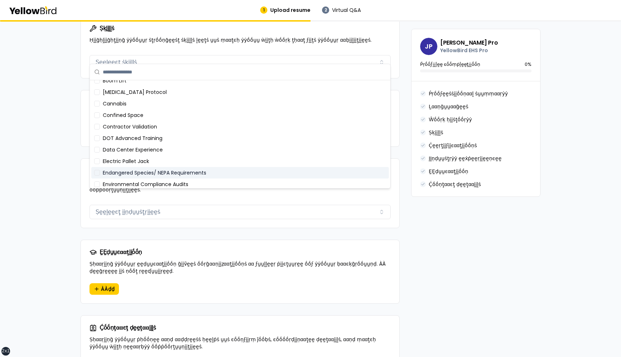
scroll to position [0, 0]
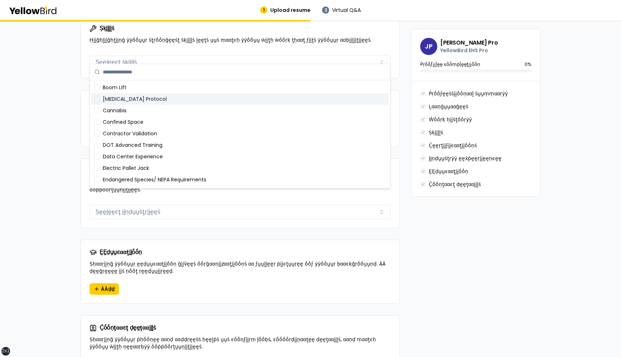
click at [133, 100] on div "[MEDICAL_DATA] Protocol" at bounding box center [240, 99] width 298 height 12
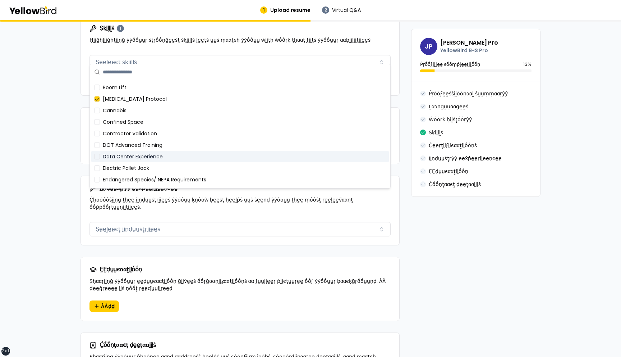
click at [133, 156] on div "Data Center Experience" at bounding box center [240, 157] width 298 height 12
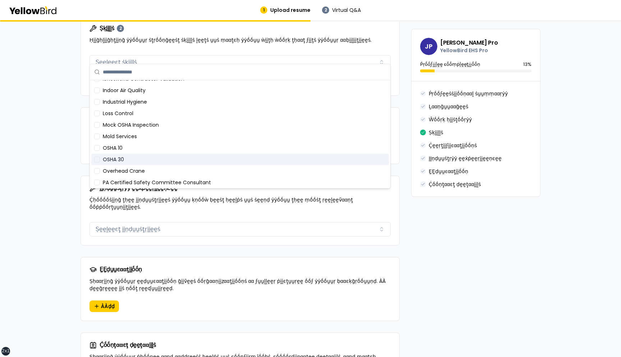
click at [133, 164] on div "OSHA 30" at bounding box center [240, 159] width 298 height 12
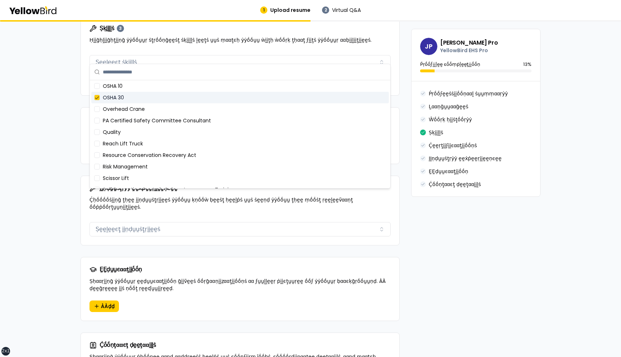
scroll to position [350, 0]
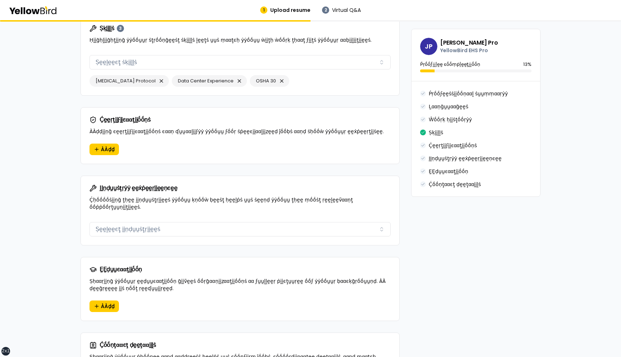
click at [51, 146] on div "**********" at bounding box center [310, 14] width 621 height 1021
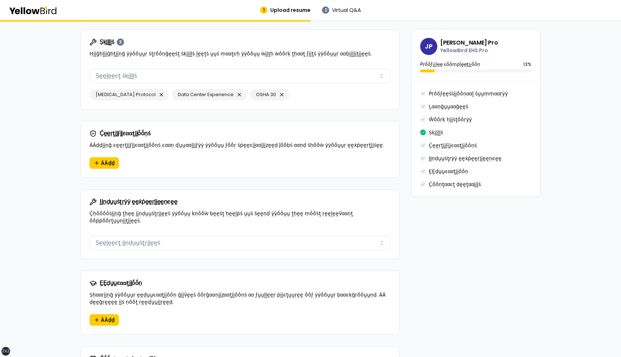
scroll to position [477, 0]
